Goal: Navigation & Orientation: Find specific page/section

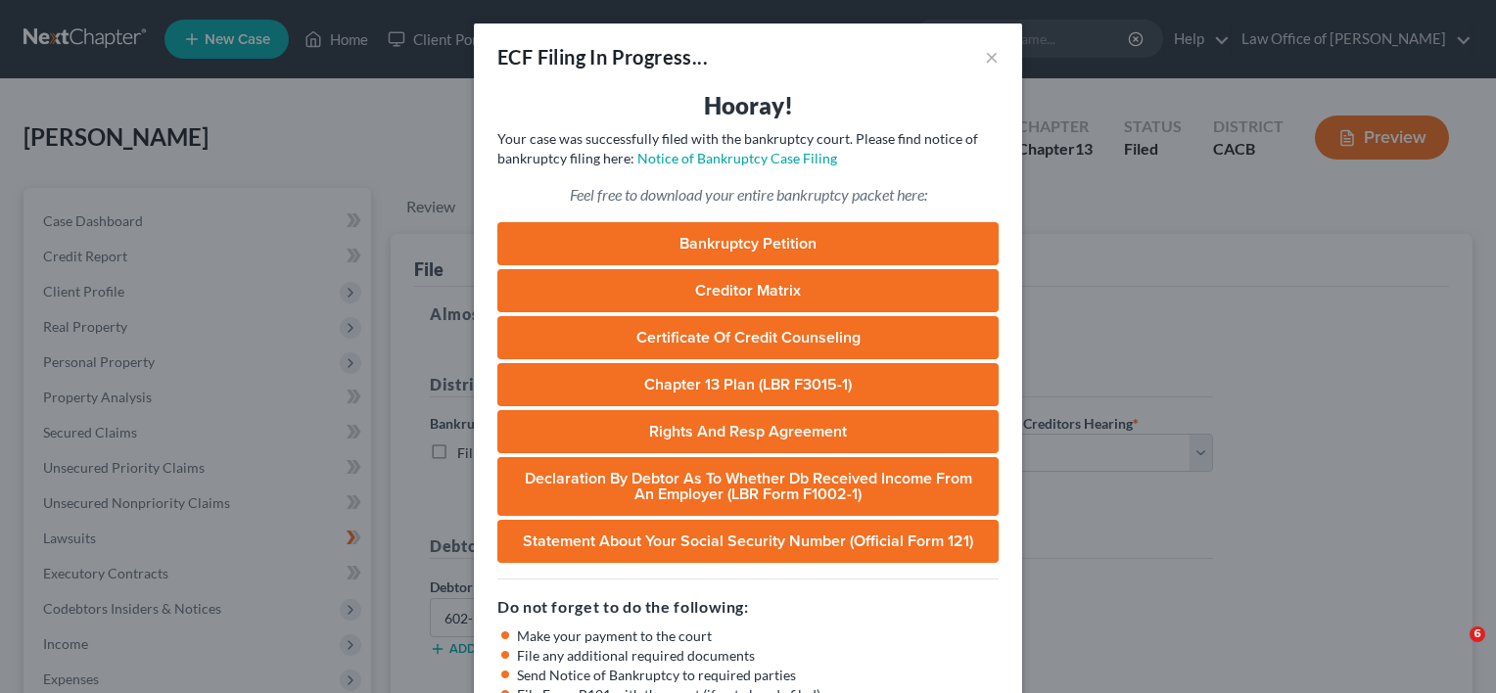
select select "3"
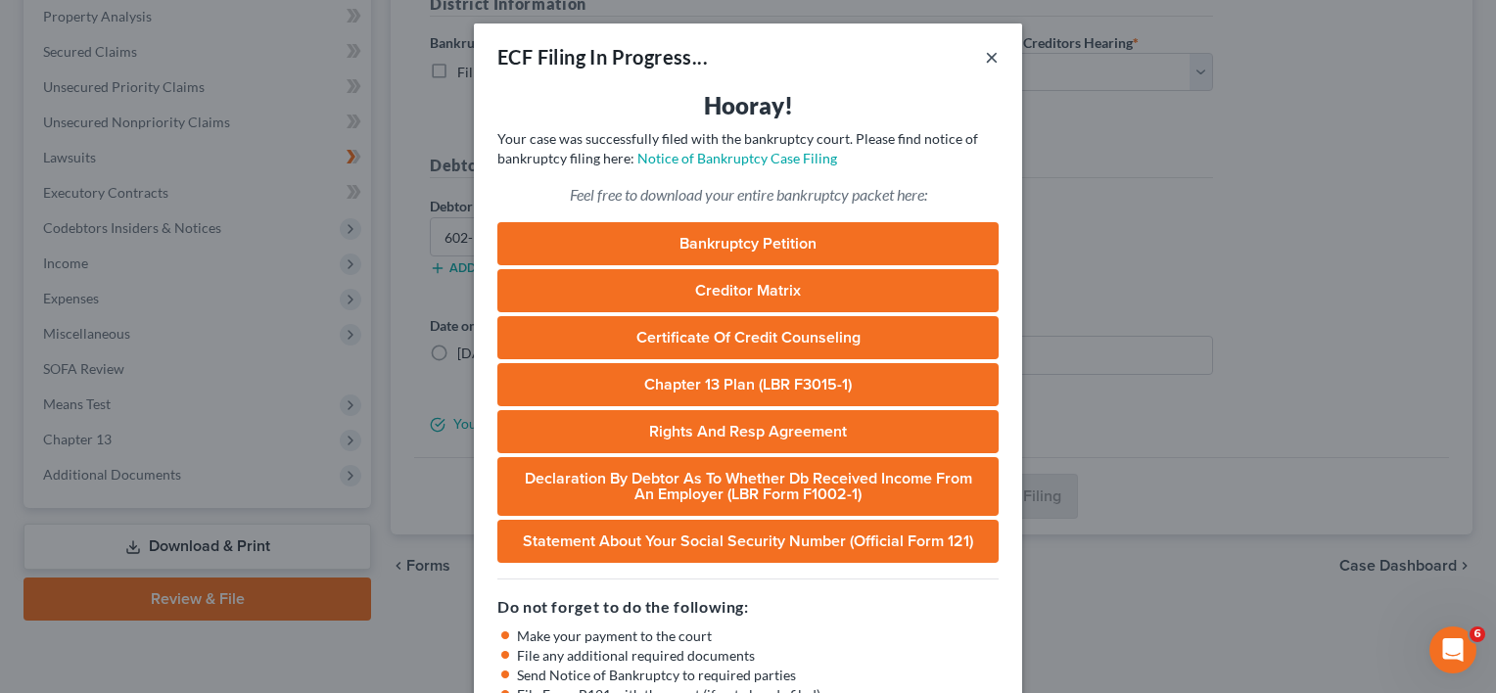
click at [985, 59] on button "×" at bounding box center [992, 57] width 14 height 24
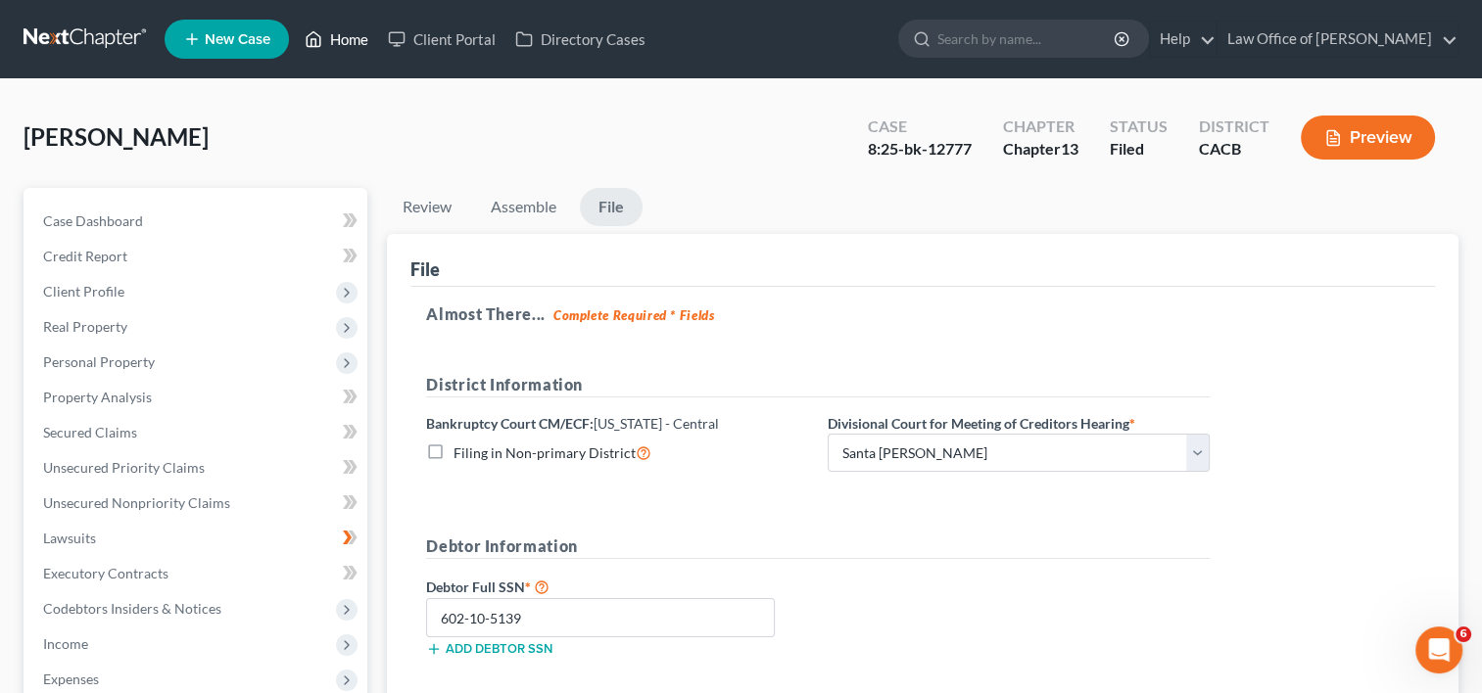
click at [333, 35] on link "Home" at bounding box center [336, 39] width 83 height 35
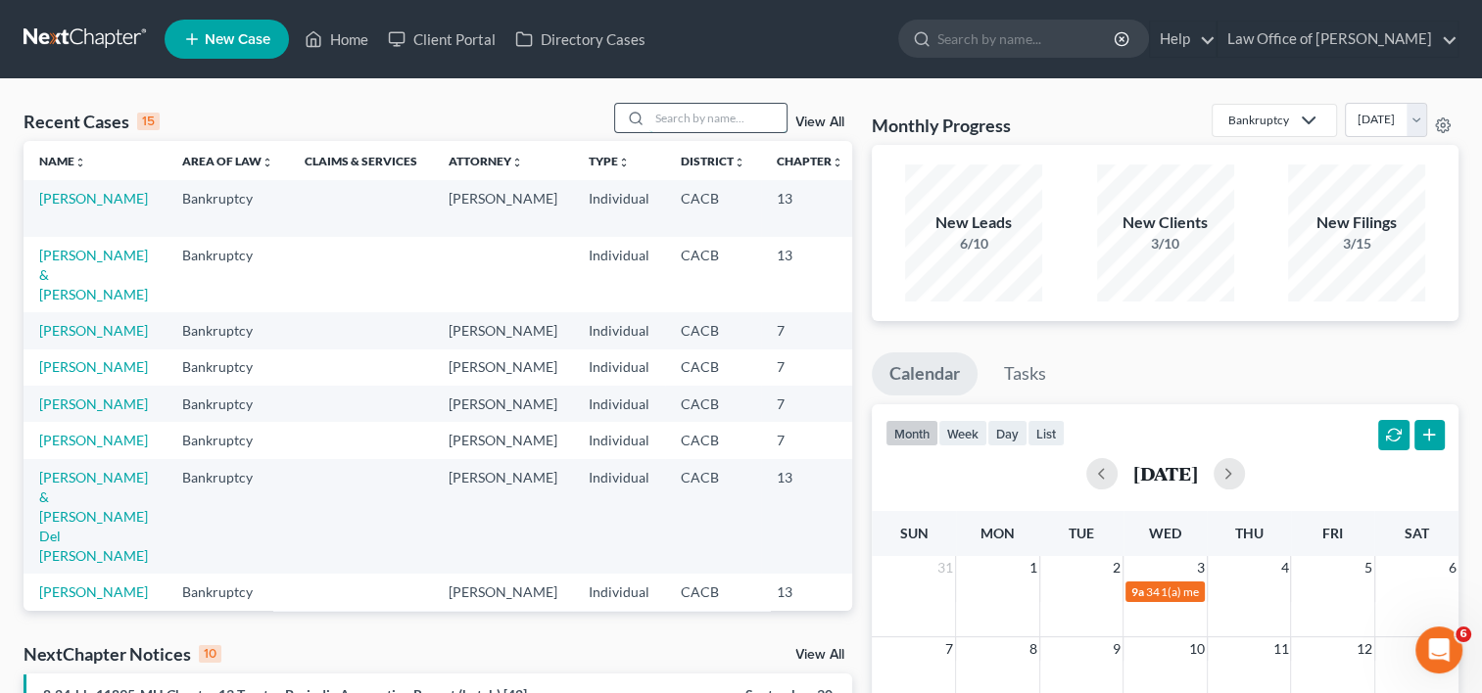
click at [686, 116] on input "search" at bounding box center [717, 118] width 137 height 28
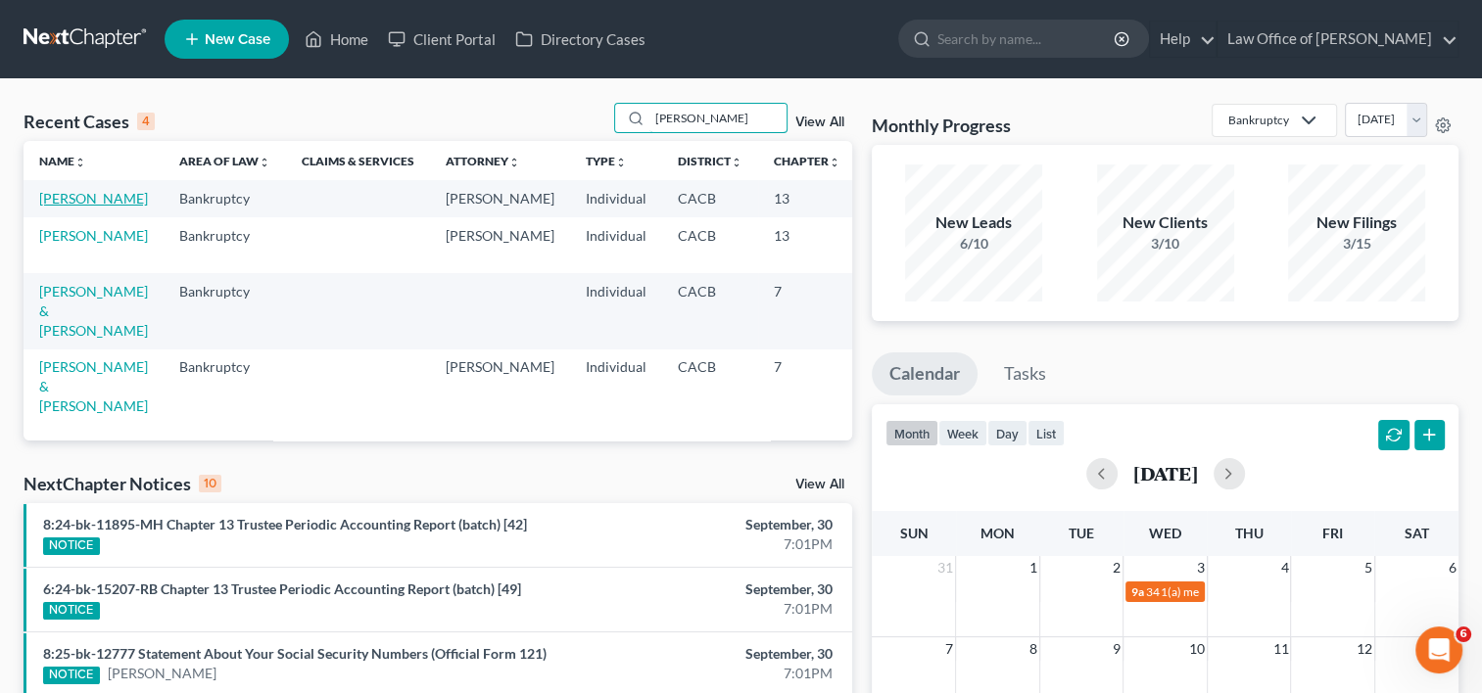
type input "[PERSON_NAME]"
click at [63, 196] on link "[PERSON_NAME]" at bounding box center [93, 198] width 109 height 17
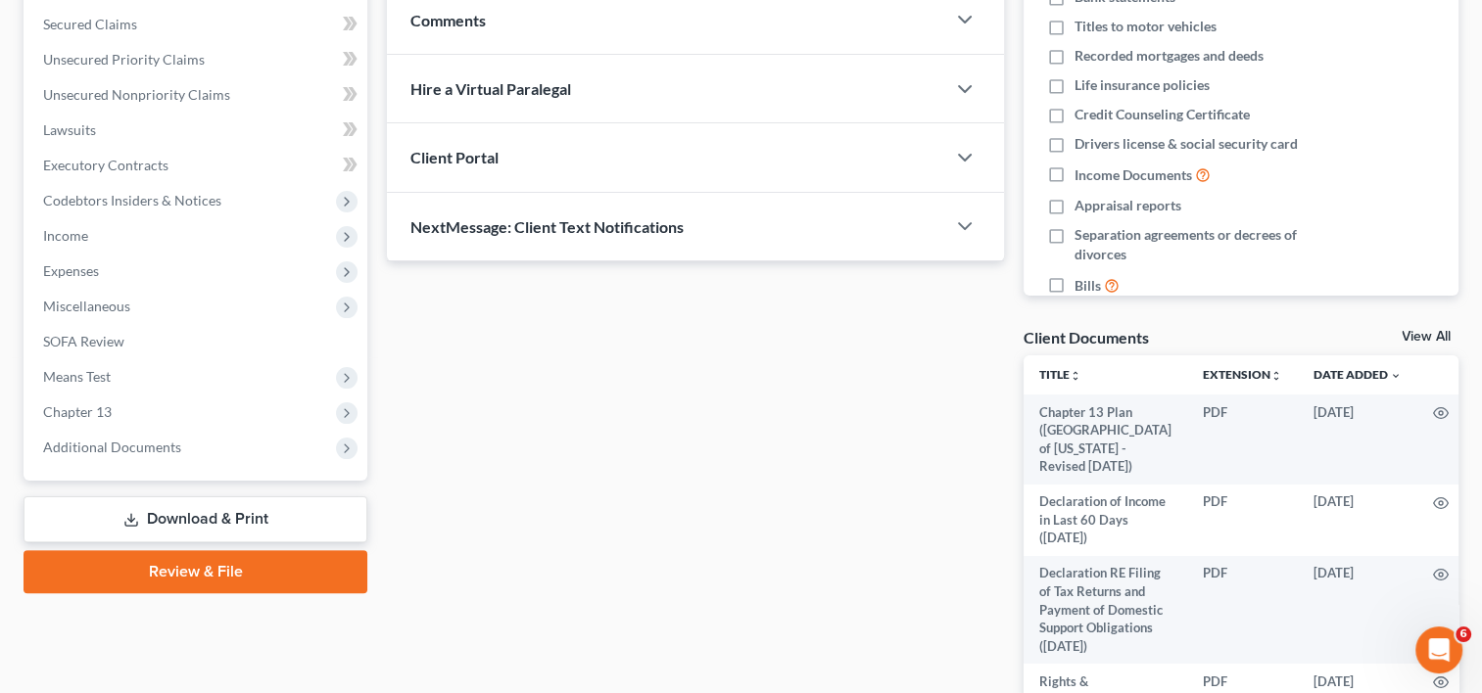
scroll to position [455, 0]
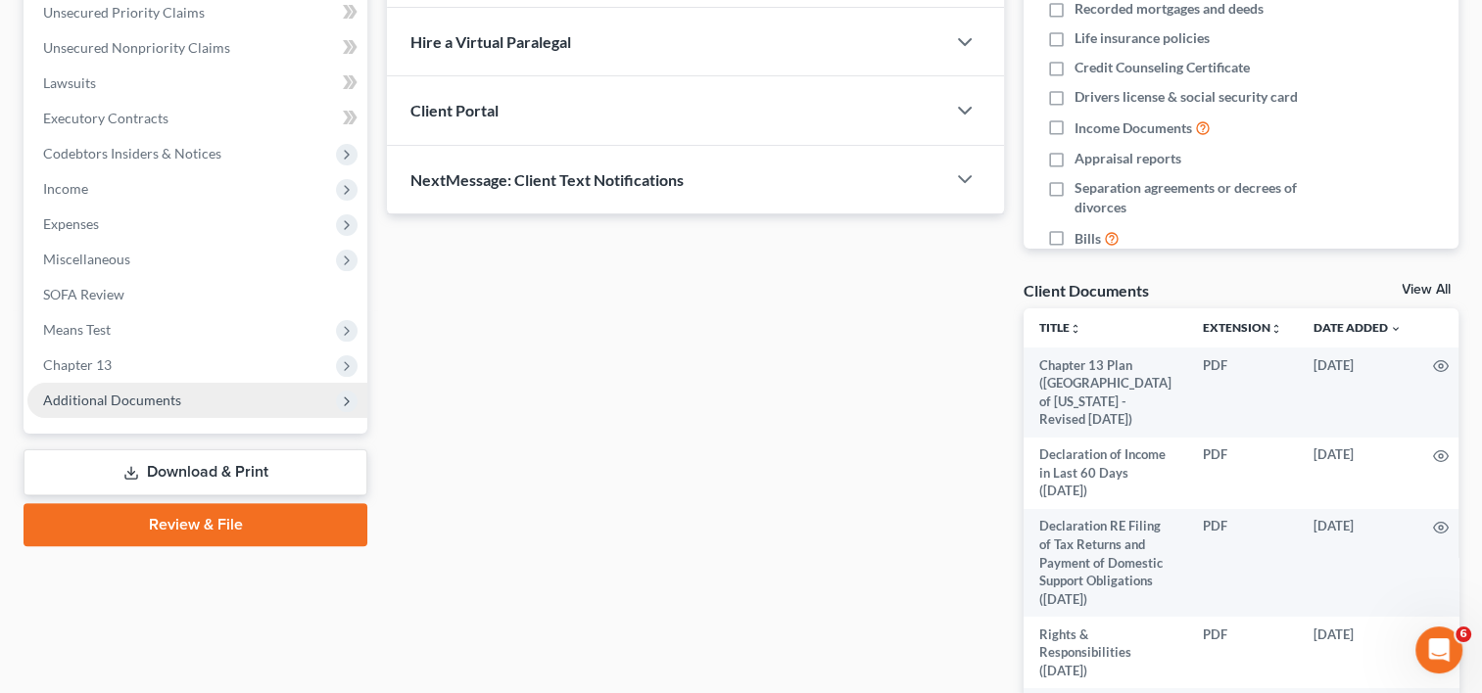
click at [161, 404] on span "Additional Documents" at bounding box center [112, 400] width 138 height 17
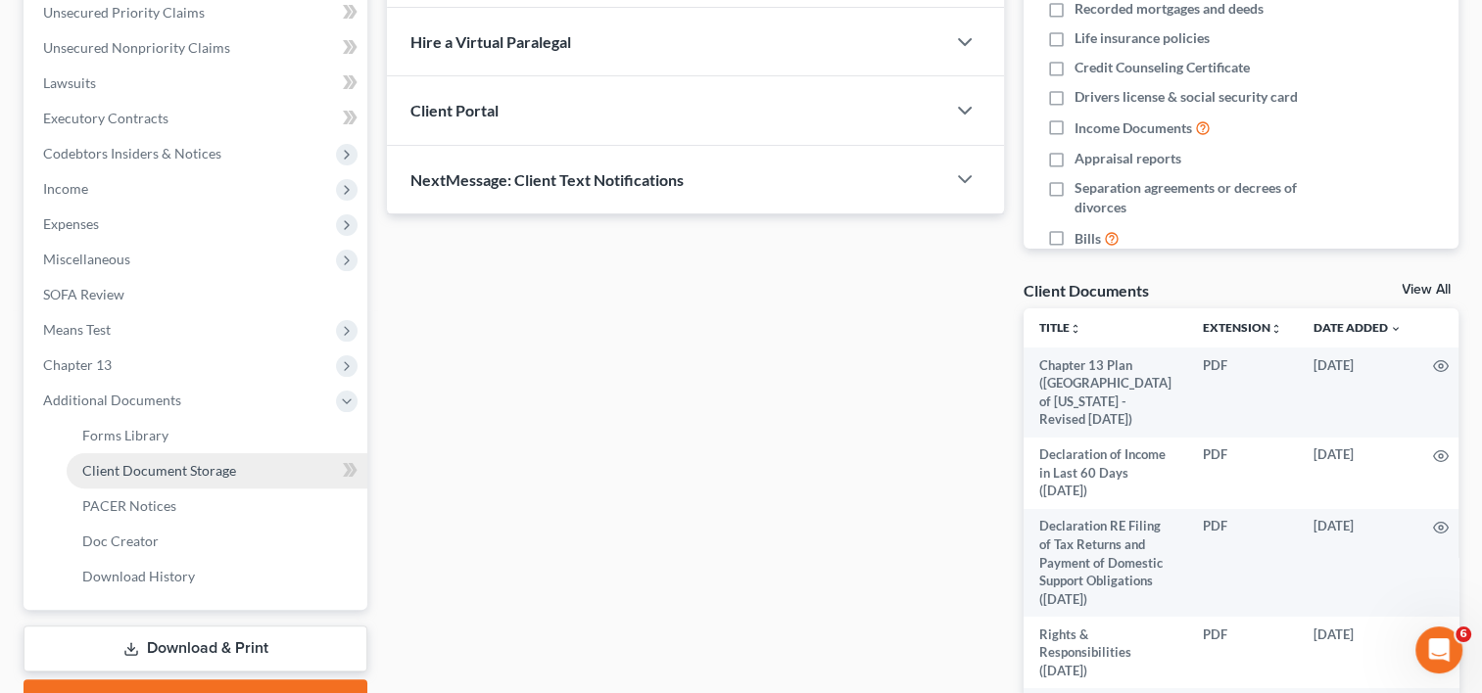
click at [170, 479] on link "Client Document Storage" at bounding box center [217, 470] width 301 height 35
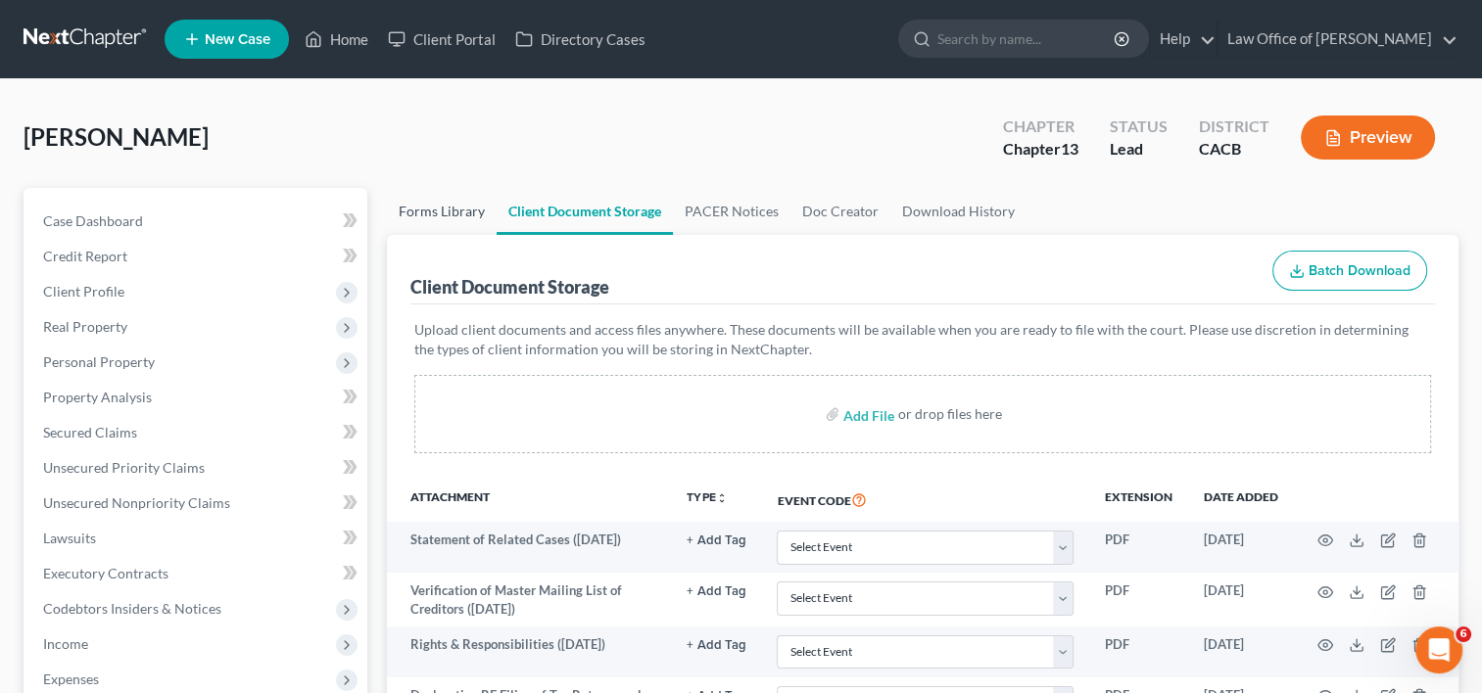
click at [447, 208] on link "Forms Library" at bounding box center [442, 211] width 110 height 47
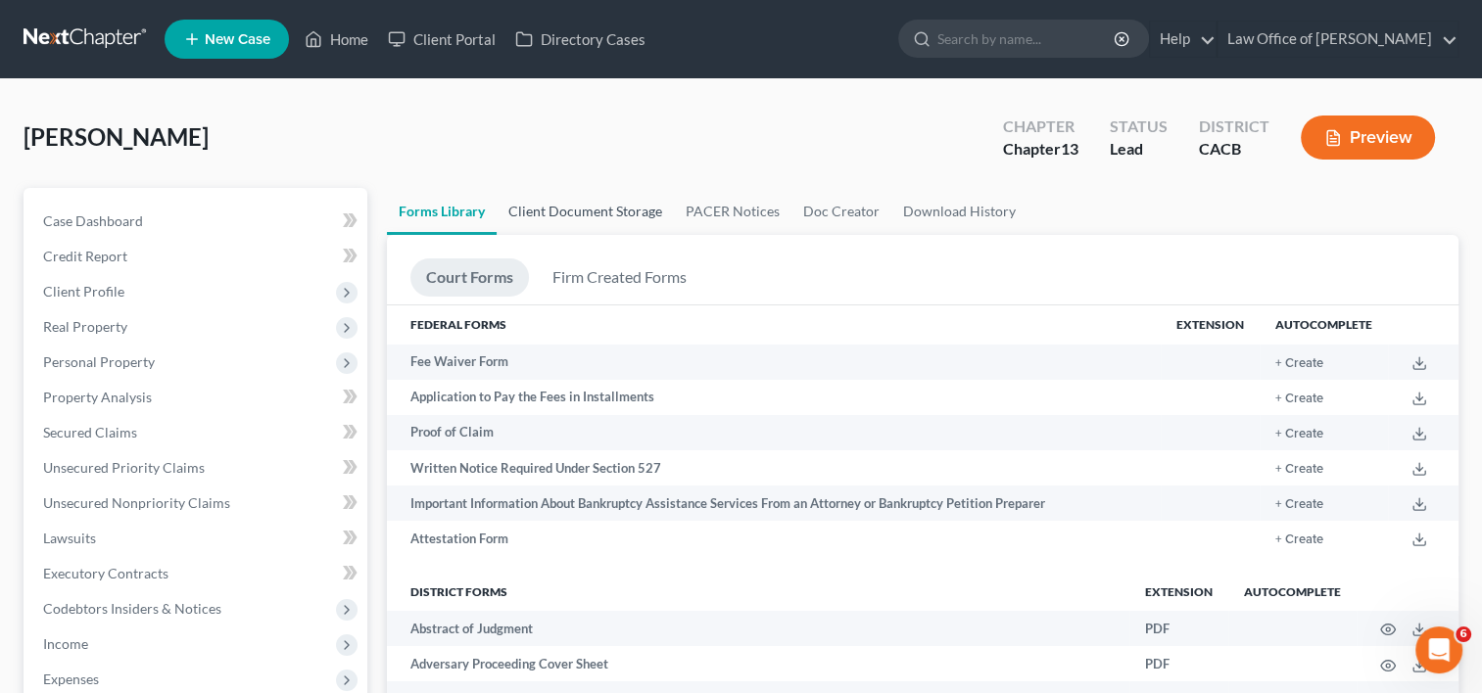
click at [590, 212] on link "Client Document Storage" at bounding box center [584, 211] width 177 height 47
